Goal: Answer question/provide support

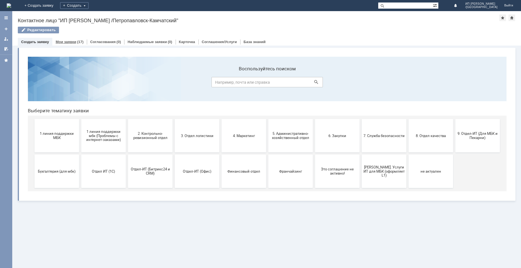
click at [67, 42] on link "Мои заявки" at bounding box center [66, 42] width 21 height 4
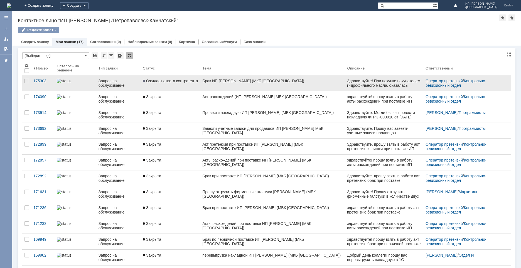
click at [174, 86] on link "Ожидает ответа контрагента" at bounding box center [170, 83] width 60 height 16
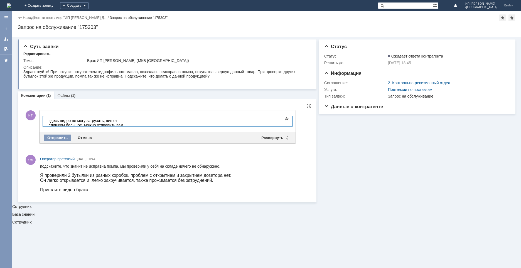
click at [49, 121] on div "здесь видео не могу загрузить, пишет слишком большое, можно отправить вам на по…" at bounding box center [88, 124] width 79 height 13
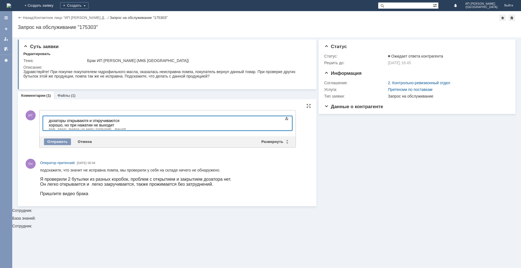
click at [86, 121] on div "дозаторы открываютя и откручиваются хорошо, но при нажатии не выходит гель. зде…" at bounding box center [88, 129] width 79 height 22
click at [128, 125] on div "дозаторы открываются и откручиваются хорошо, но при нажатии не выходит гель. зд…" at bounding box center [88, 129] width 79 height 22
click at [58, 142] on div "Отправить" at bounding box center [57, 142] width 27 height 7
